Goal: Information Seeking & Learning: Learn about a topic

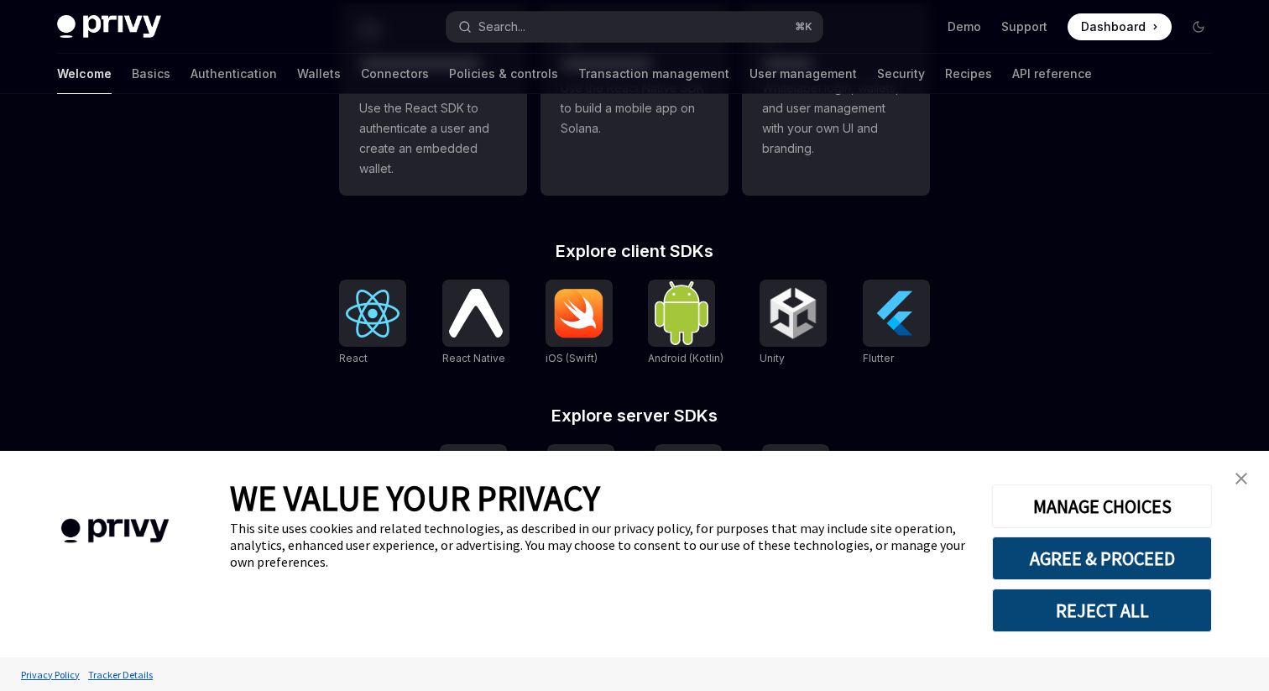
scroll to position [550, 0]
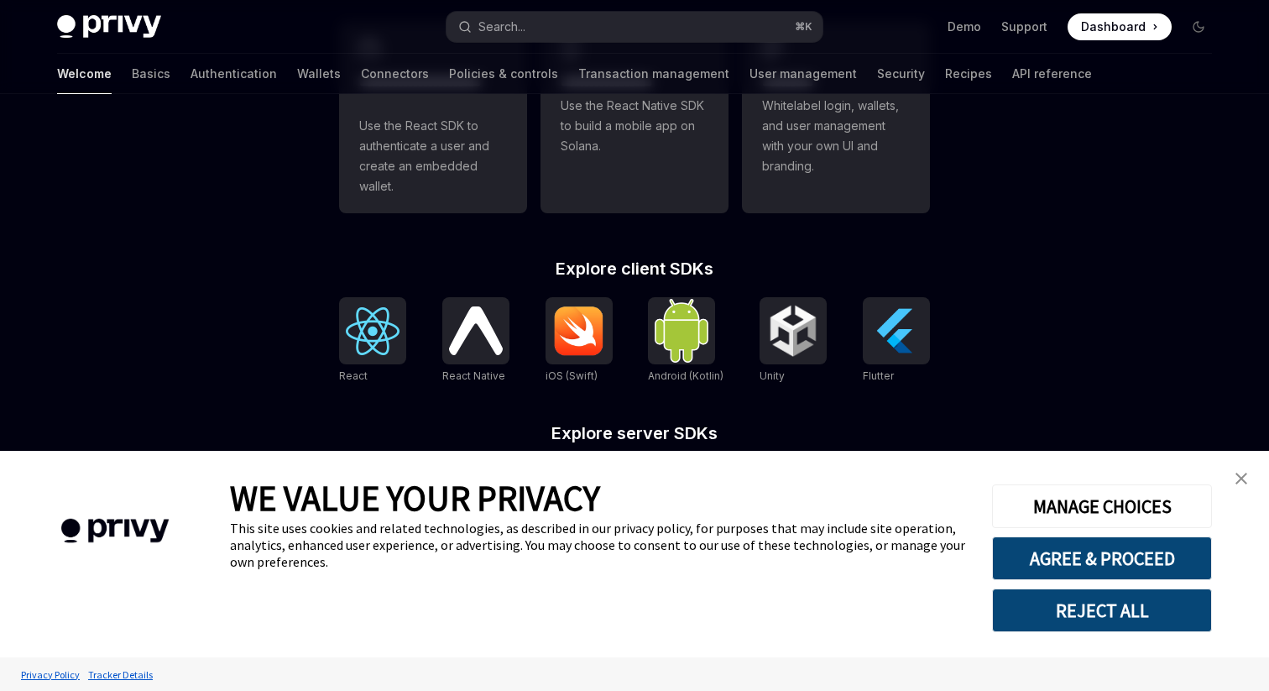
click at [1240, 463] on link "close banner" at bounding box center [1241, 478] width 34 height 34
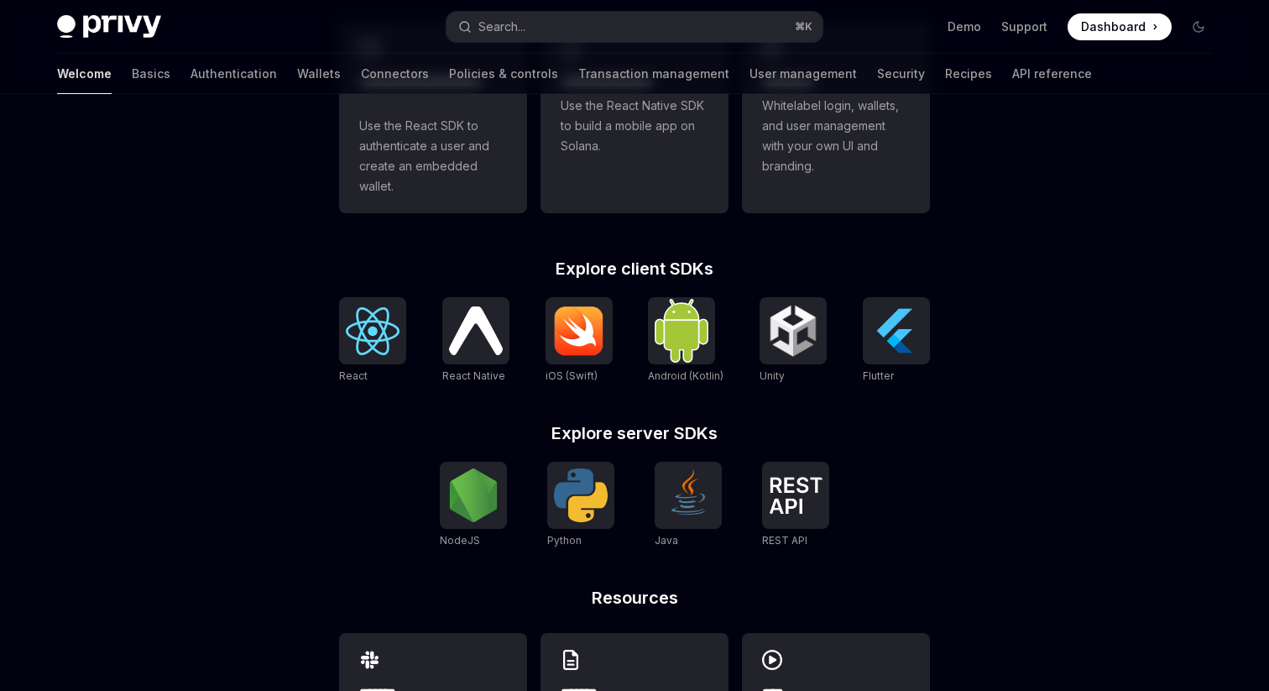
scroll to position [0, 0]
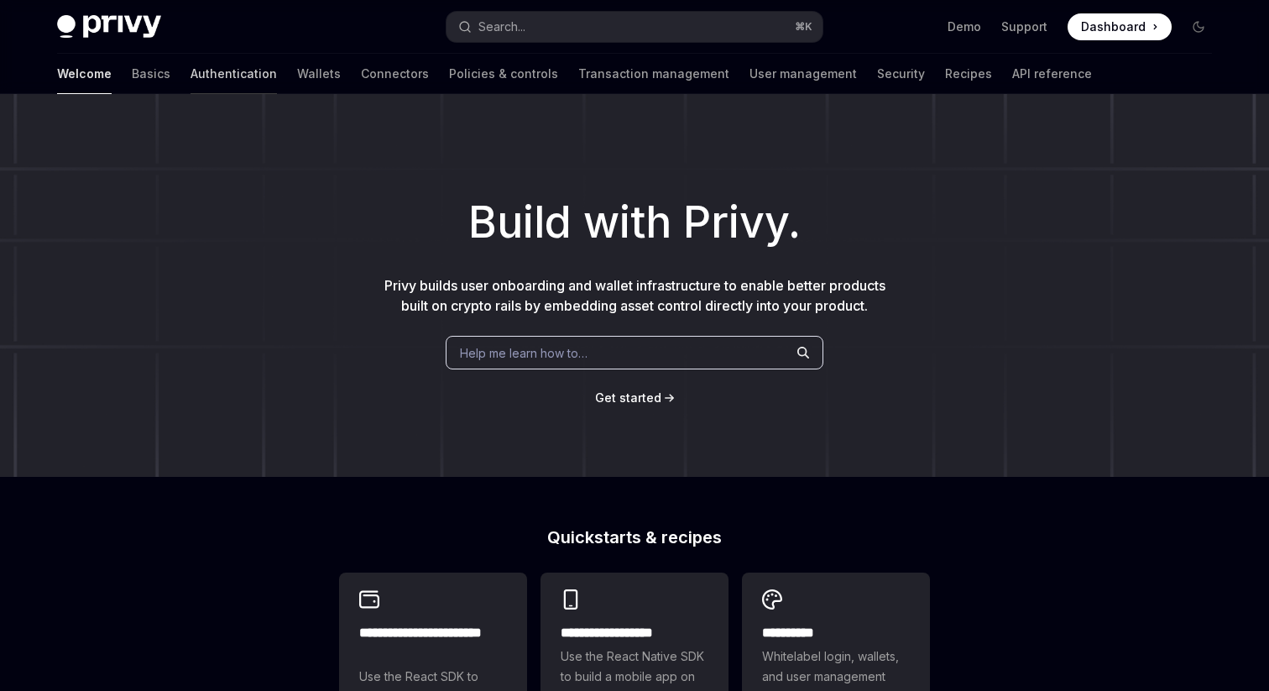
click at [190, 78] on link "Authentication" at bounding box center [233, 74] width 86 height 40
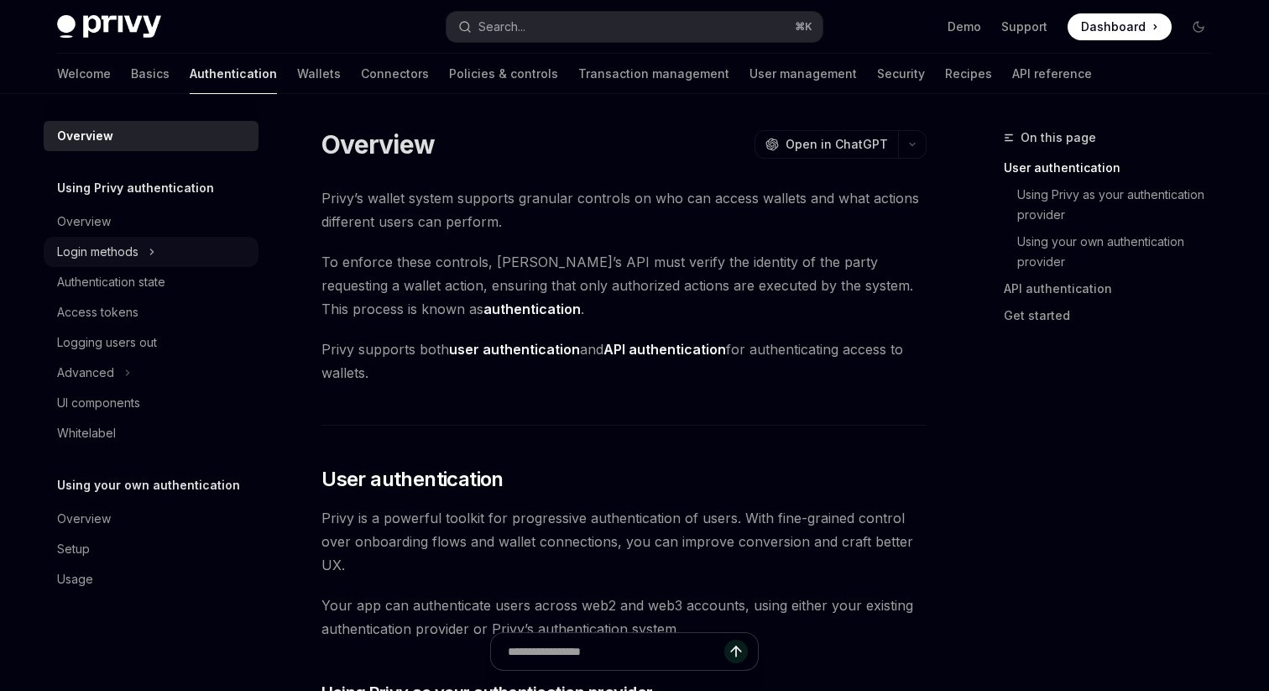
click at [171, 253] on div "Login methods" at bounding box center [151, 252] width 215 height 30
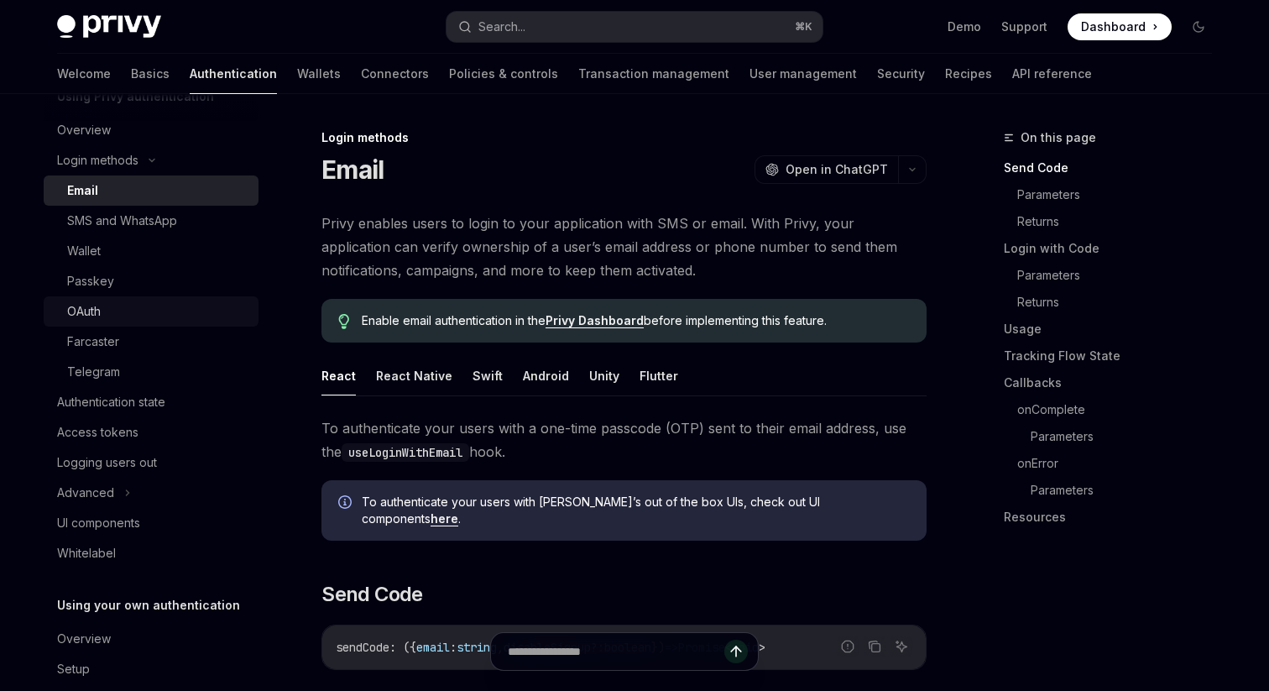
scroll to position [149, 0]
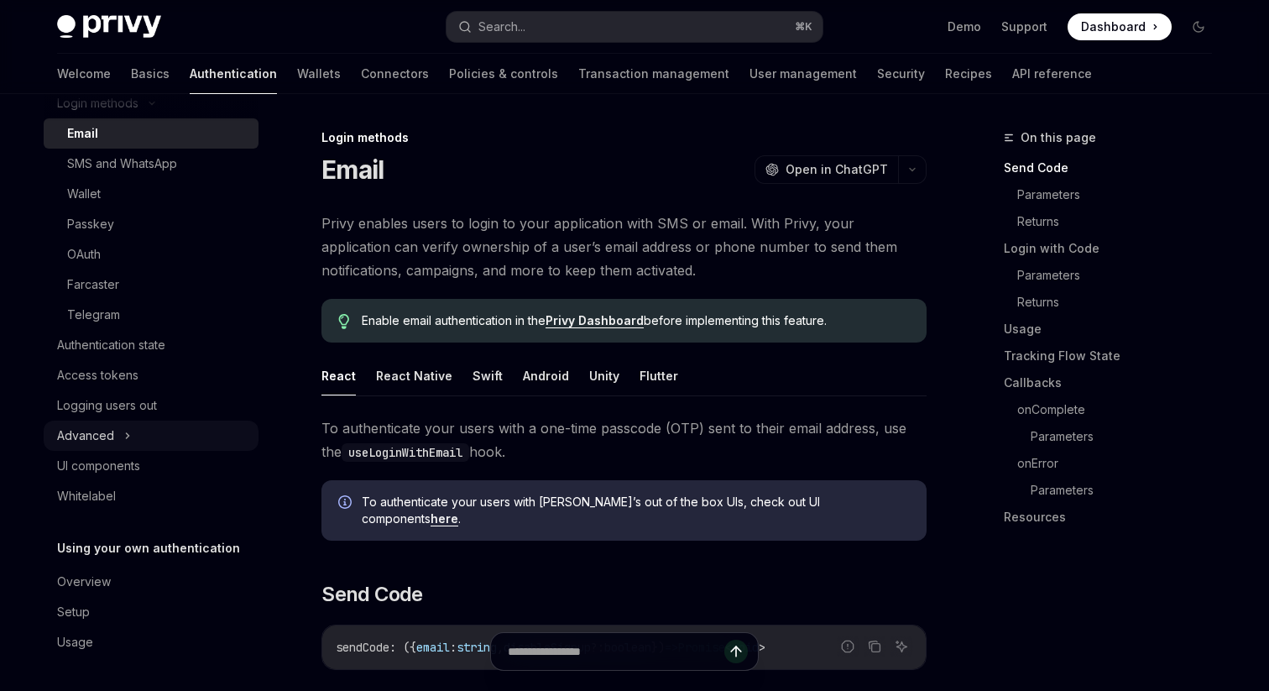
click at [138, 430] on div "Advanced" at bounding box center [151, 435] width 215 height 30
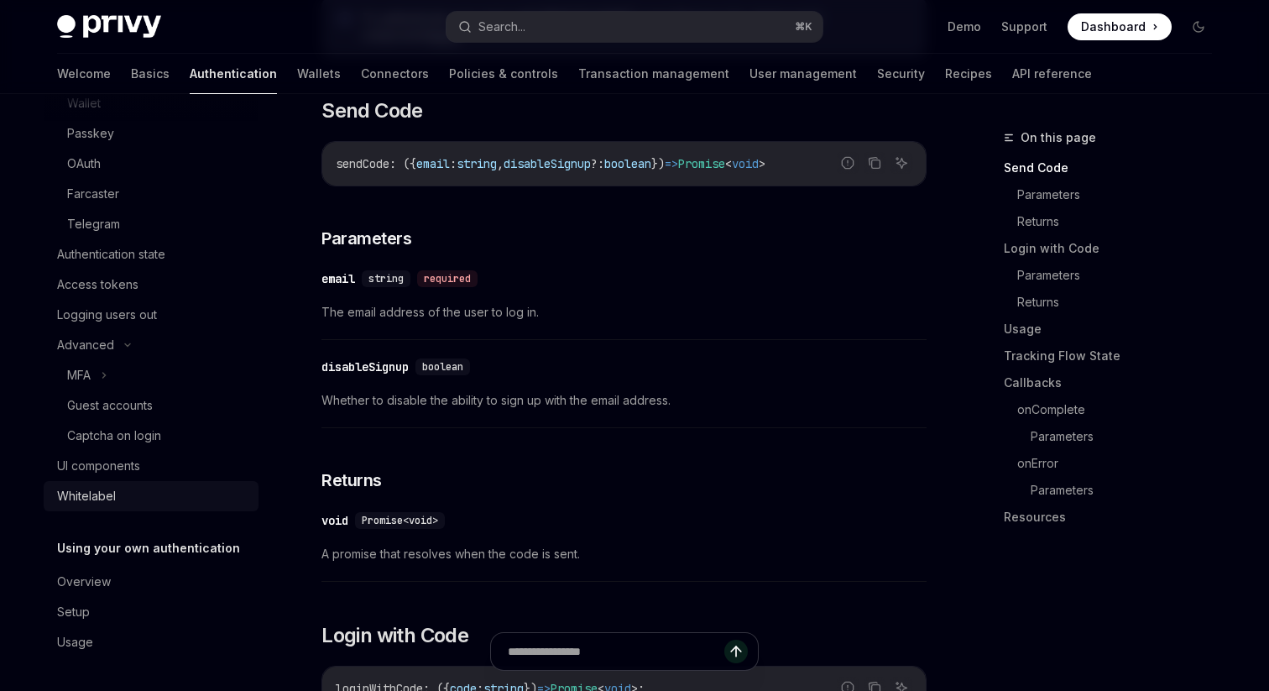
scroll to position [503, 0]
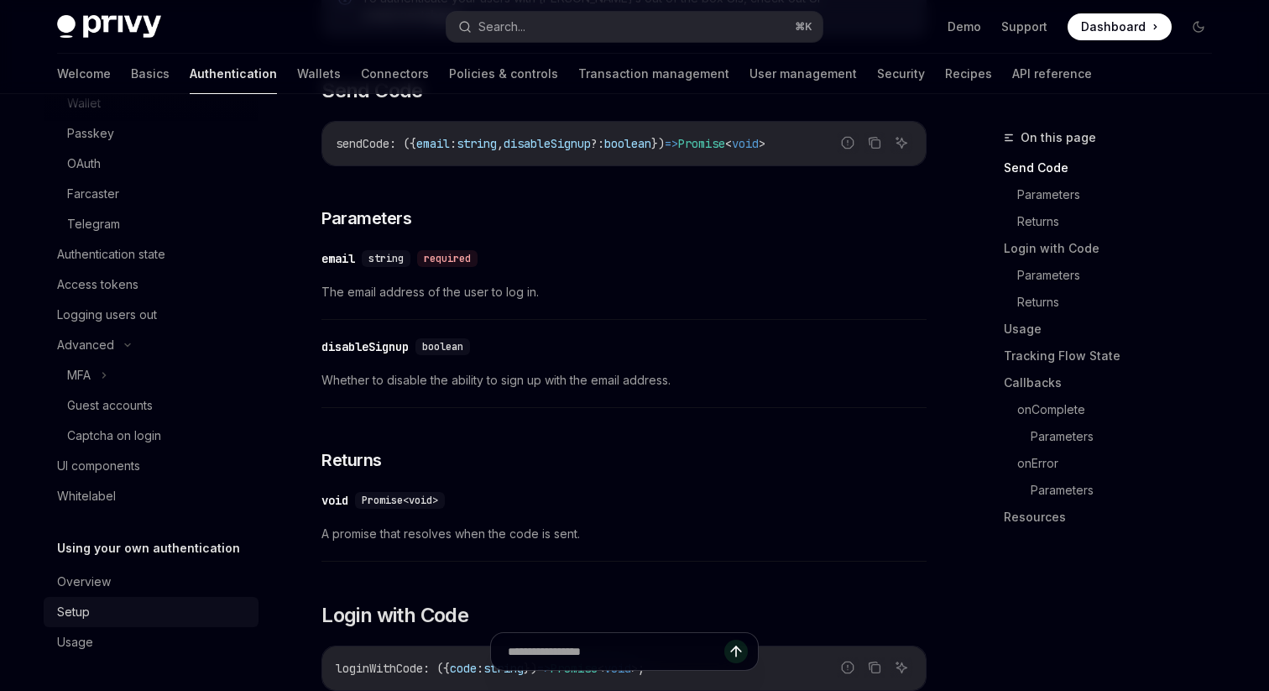
click at [109, 610] on div "Setup" at bounding box center [152, 612] width 191 height 20
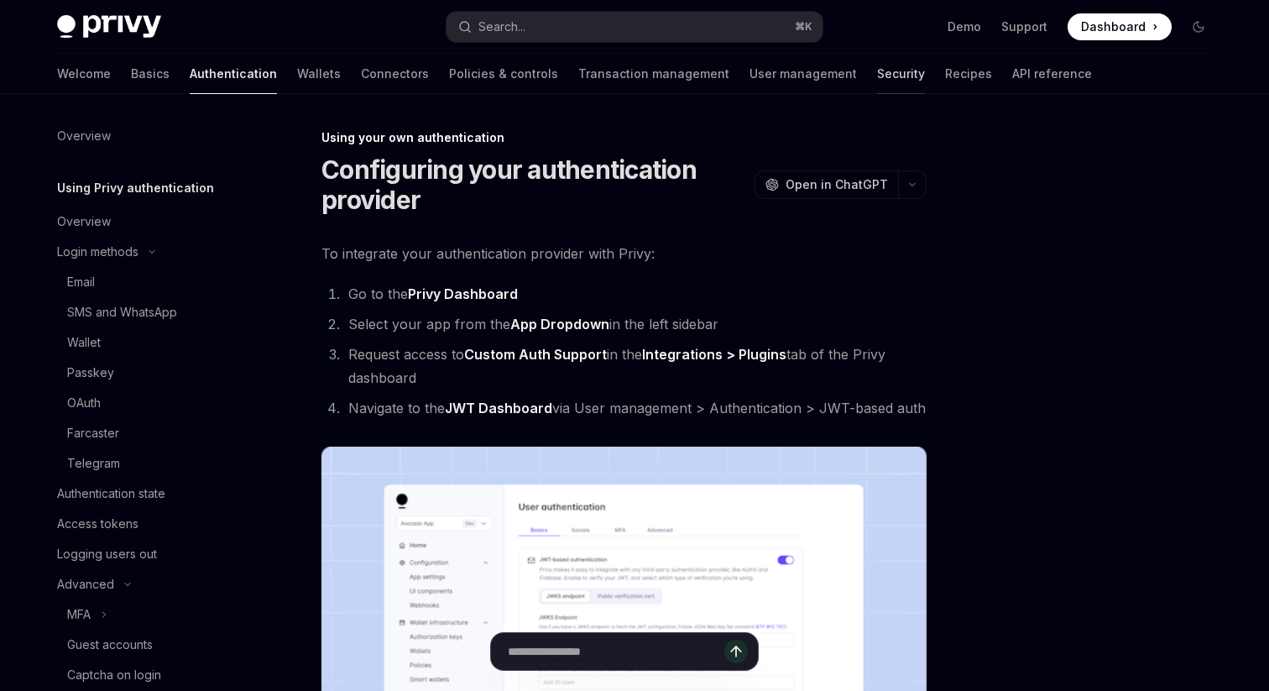
click at [877, 70] on link "Security" at bounding box center [901, 74] width 48 height 40
type textarea "*"
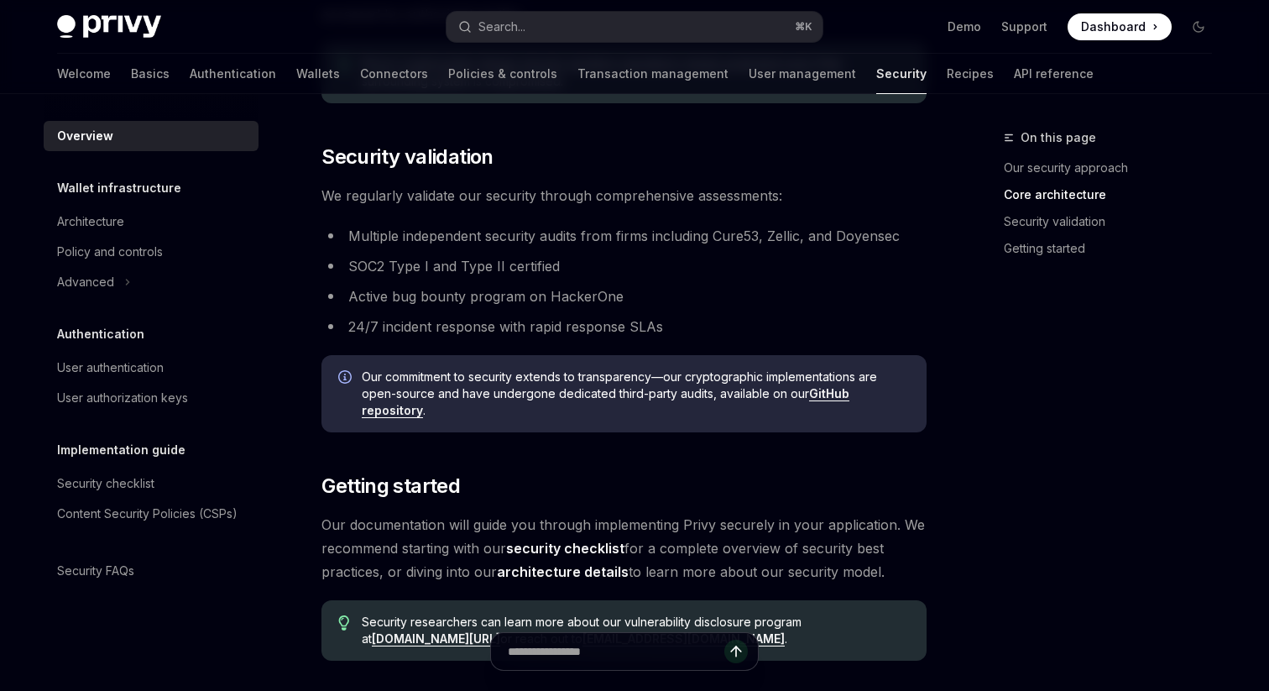
scroll to position [1030, 0]
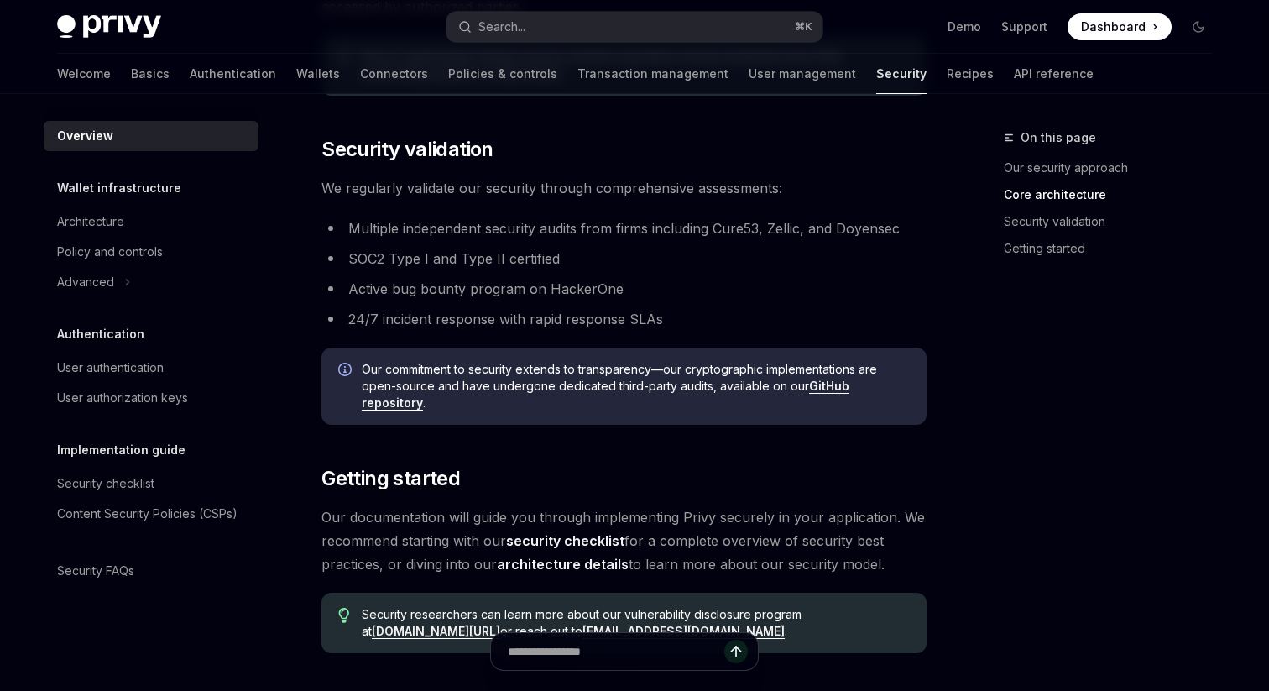
click at [386, 401] on link "GitHub repository" at bounding box center [605, 394] width 487 height 32
